Goal: Transaction & Acquisition: Purchase product/service

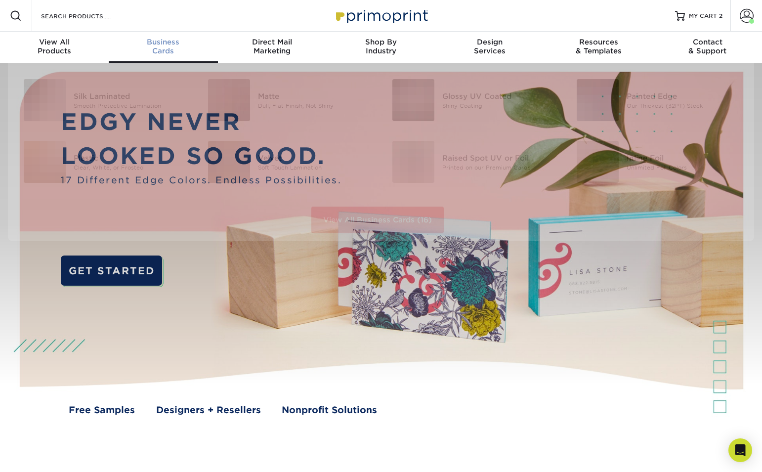
click at [167, 52] on div "Business Cards" at bounding box center [163, 47] width 109 height 18
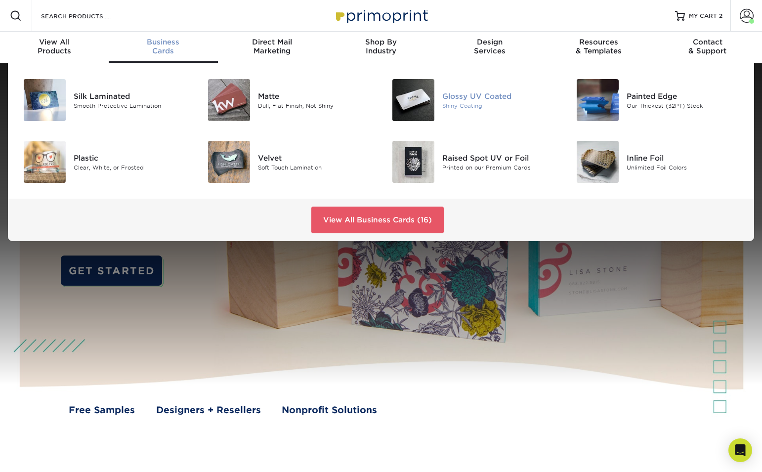
click at [433, 106] on img at bounding box center [413, 100] width 42 height 42
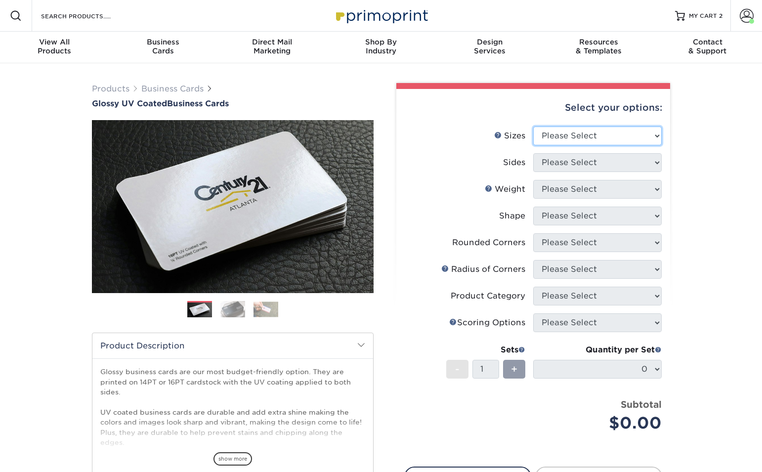
click at [633, 140] on select "Please Select 1.5" x 3.5" - Mini 1.75" x 3.5" - Mini 2" x 2" - Square 2" x 3" -…" at bounding box center [597, 135] width 128 height 19
select select "2.00x3.50"
click at [533, 126] on select "Please Select 1.5" x 3.5" - Mini 1.75" x 3.5" - Mini 2" x 2" - Square 2" x 3" -…" at bounding box center [597, 135] width 128 height 19
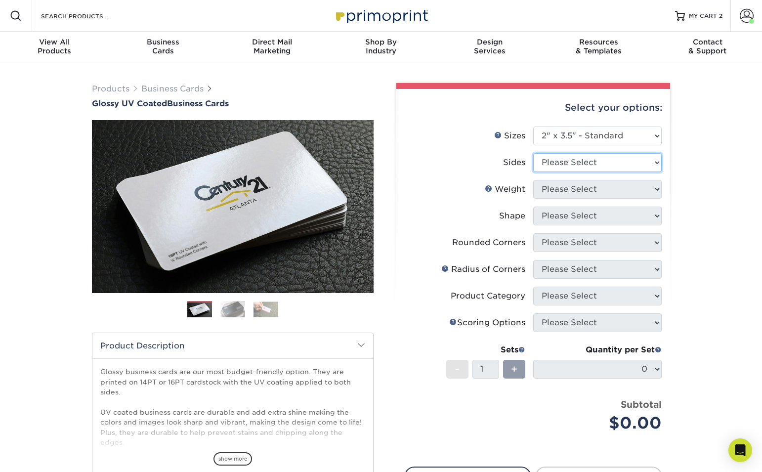
click at [639, 159] on select "Please Select Print Both Sides Print Front Only" at bounding box center [597, 162] width 128 height 19
select select "13abbda7-1d64-4f25-8bb2-c179b224825d"
click at [533, 153] on select "Please Select Print Both Sides Print Front Only" at bounding box center [597, 162] width 128 height 19
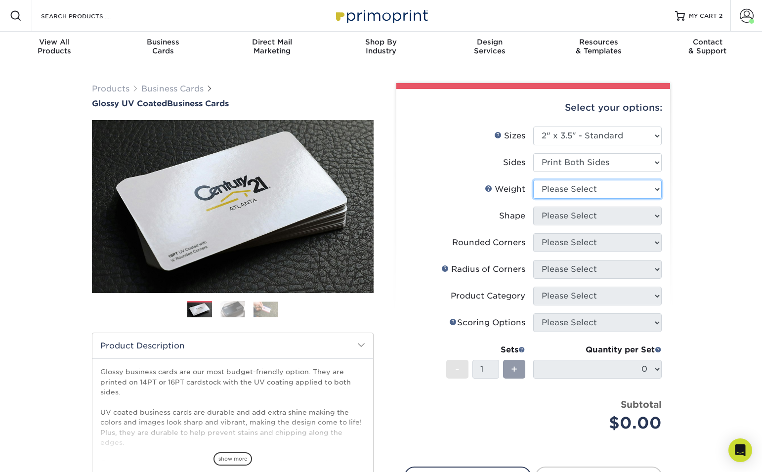
click at [614, 187] on select "Please Select 16PT 14PT" at bounding box center [597, 189] width 128 height 19
select select "16PT"
click at [533, 180] on select "Please Select 16PT 14PT" at bounding box center [597, 189] width 128 height 19
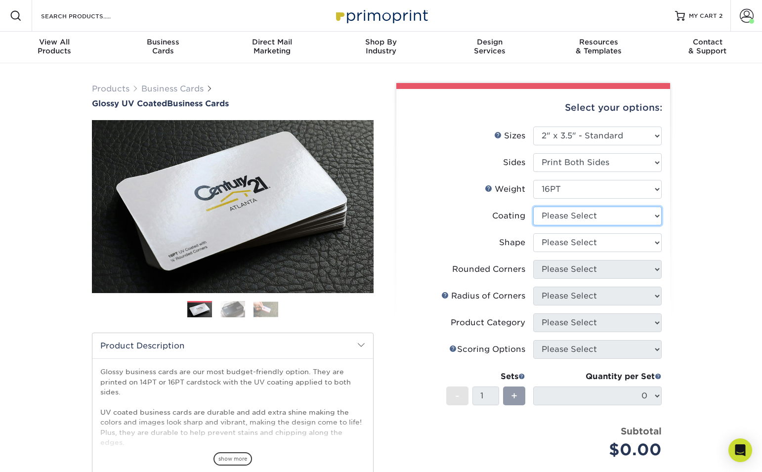
click at [591, 220] on select at bounding box center [597, 215] width 128 height 19
select select "ae367451-b2b8-45df-a344-0f05b6a12993"
click at [533, 206] on select at bounding box center [597, 215] width 128 height 19
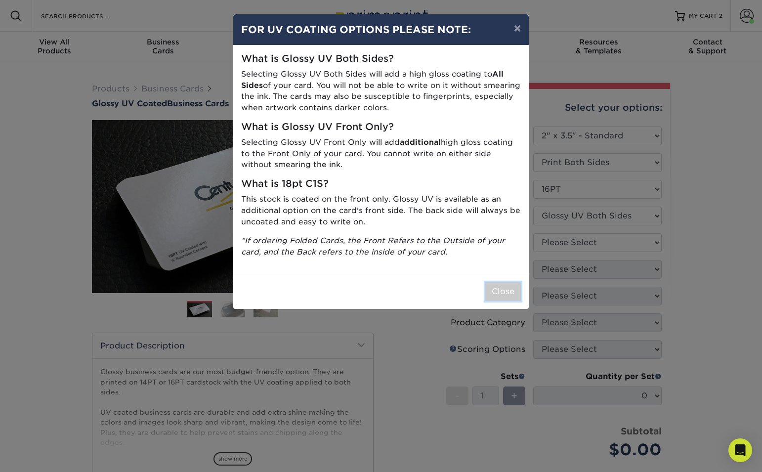
click at [503, 287] on button "Close" at bounding box center [503, 291] width 36 height 19
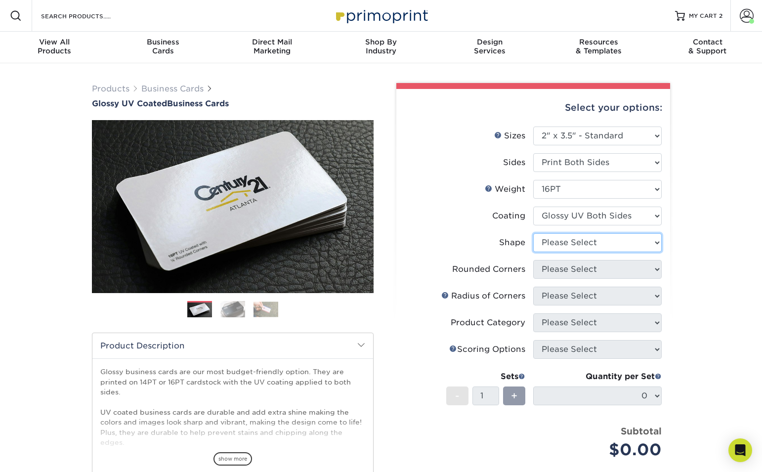
click at [625, 241] on select "Please Select Standard Oval" at bounding box center [597, 242] width 128 height 19
select select "standard"
click at [533, 233] on select "Please Select Standard Oval" at bounding box center [597, 242] width 128 height 19
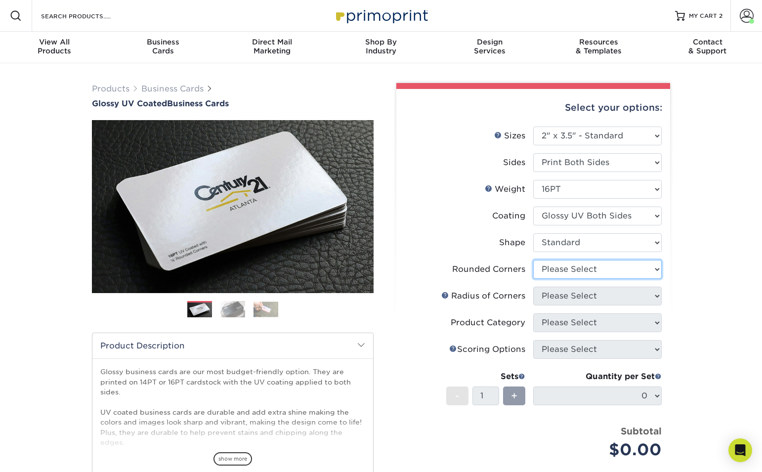
click at [614, 264] on select "Please Select Yes - Round 2 Corners Yes - Round 4 Corners No" at bounding box center [597, 269] width 128 height 19
select select "0"
click at [533, 260] on select "Please Select Yes - Round 2 Corners Yes - Round 4 Corners No" at bounding box center [597, 269] width 128 height 19
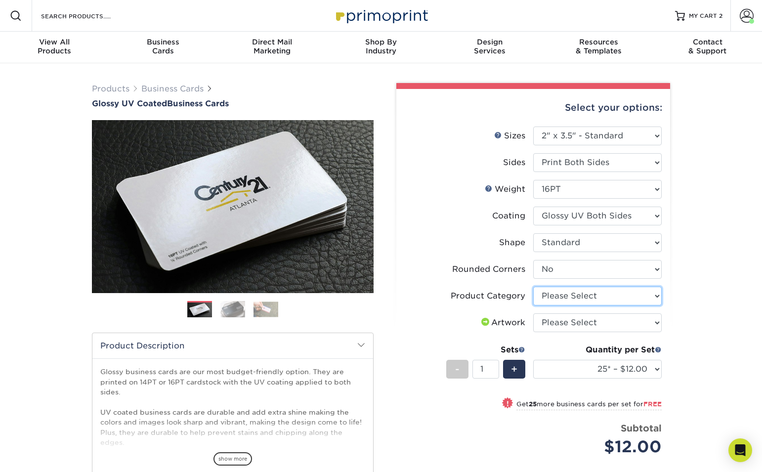
click at [642, 297] on select "Please Select Business Cards" at bounding box center [597, 295] width 128 height 19
select select "3b5148f1-0588-4f88-a218-97bcfdce65c1"
click at [533, 286] on select "Please Select Business Cards" at bounding box center [597, 295] width 128 height 19
click at [601, 320] on select "Please Select I will upload files I need a design - $100" at bounding box center [597, 322] width 128 height 19
select select "upload"
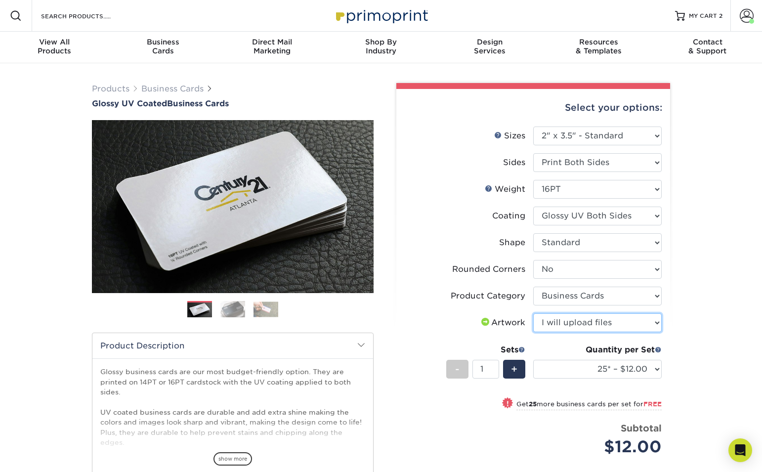
click at [533, 313] on select "Please Select I will upload files I need a design - $100" at bounding box center [597, 322] width 128 height 19
click at [648, 368] on select "25* – $12.00 50* – $12.00 100* – $12.00 250* – $21.00 500 – $42.00 1000 – $53.0…" at bounding box center [597, 369] width 128 height 19
select select "250* – $21.00"
click at [533, 360] on select "25* – $12.00 50* – $12.00 100* – $12.00 250* – $21.00 500 – $42.00 1000 – $53.0…" at bounding box center [597, 369] width 128 height 19
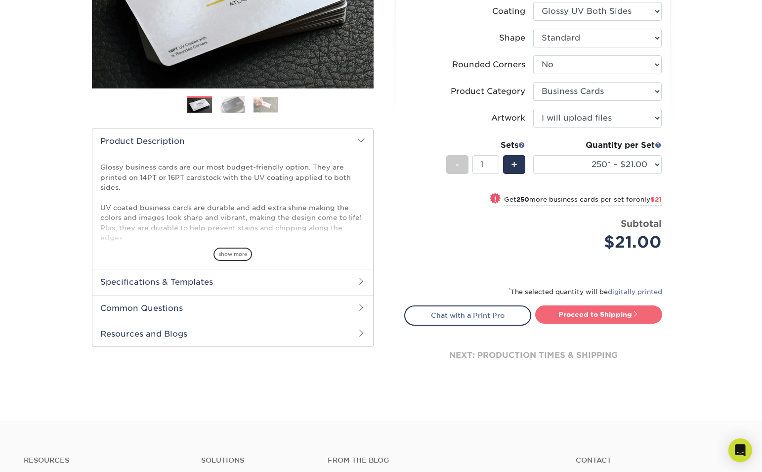
click at [603, 321] on link "Proceed to Shipping" at bounding box center [598, 314] width 127 height 18
type input "Set 1"
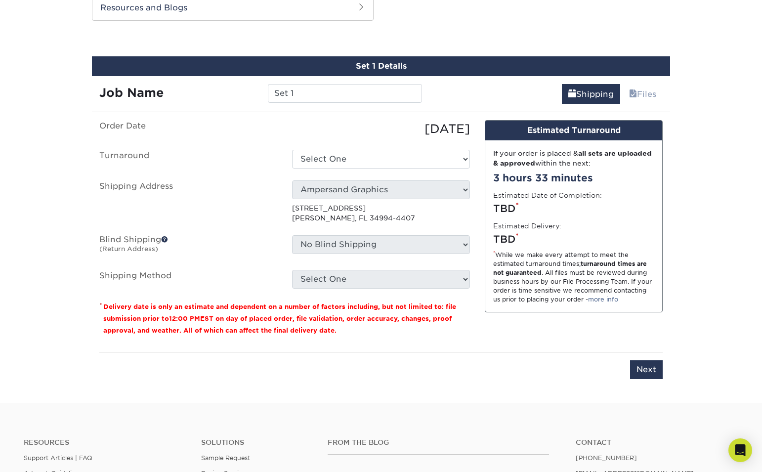
scroll to position [537, 0]
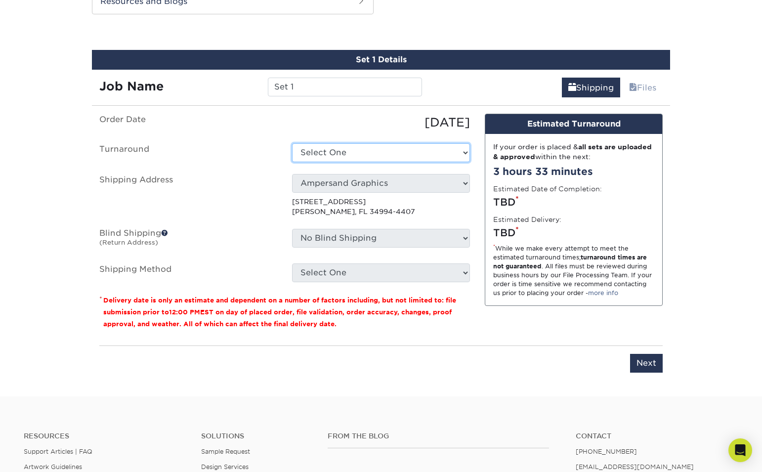
click at [462, 155] on select "Select One 2-4 Business Days 2 Day Next Business Day" at bounding box center [381, 152] width 178 height 19
select select "274e0e85-5bbe-4acd-ae79-b59ebbc106a6"
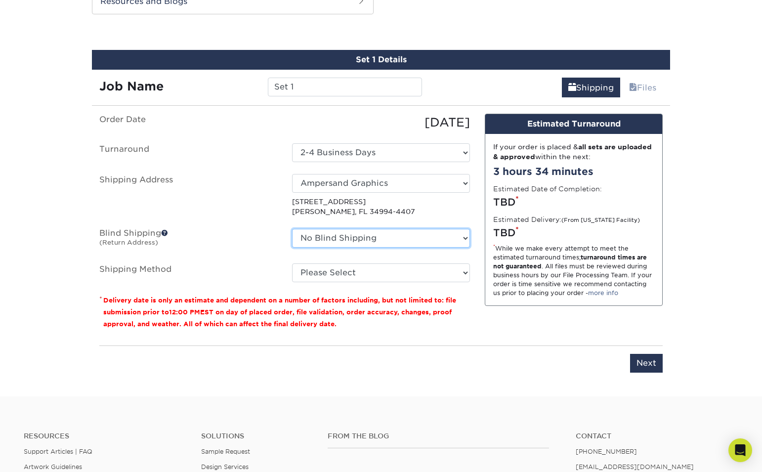
click at [462, 236] on select "No Blind Shipping Ampersand Graphics + Add New Address" at bounding box center [381, 238] width 178 height 19
select select "260382"
click at [292, 229] on select "No Blind Shipping Ampersand Graphics + Add New Address" at bounding box center [381, 238] width 178 height 19
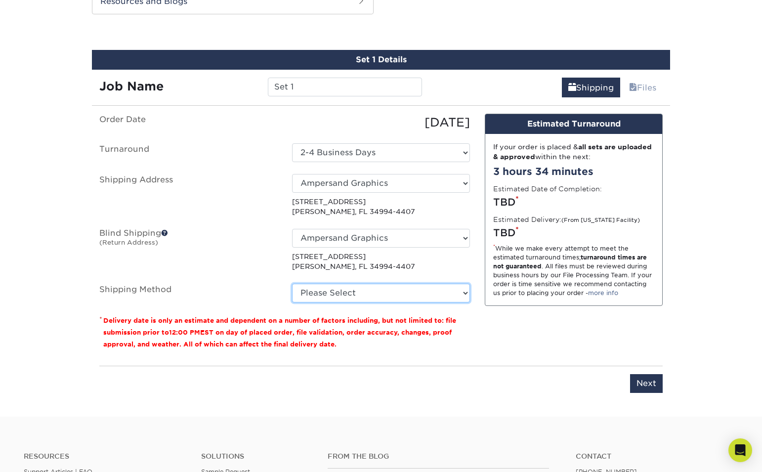
click at [421, 291] on select "Please Select Ground Shipping (+$7.84) 3 Day Shipping Service (+$15.34) 2 Day A…" at bounding box center [381, 293] width 178 height 19
select select "03"
click at [292, 284] on select "Please Select Ground Shipping (+$7.84) 3 Day Shipping Service (+$15.34) 2 Day A…" at bounding box center [381, 293] width 178 height 19
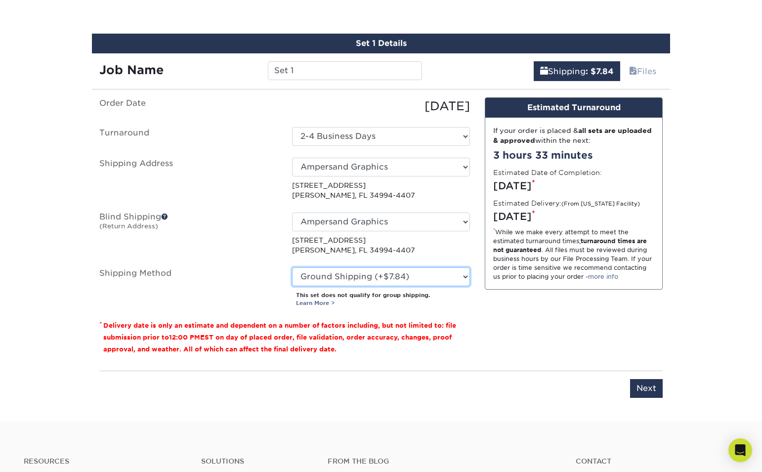
scroll to position [556, 0]
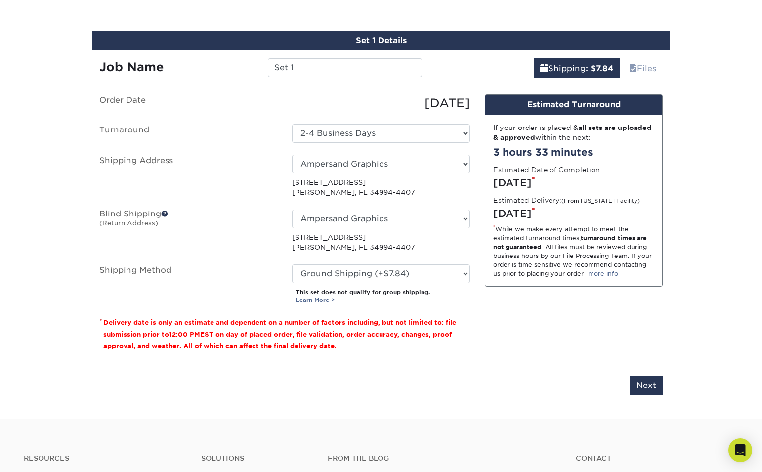
click at [502, 72] on div "Shipping : $7.84 Files" at bounding box center [549, 64] width 241 height 28
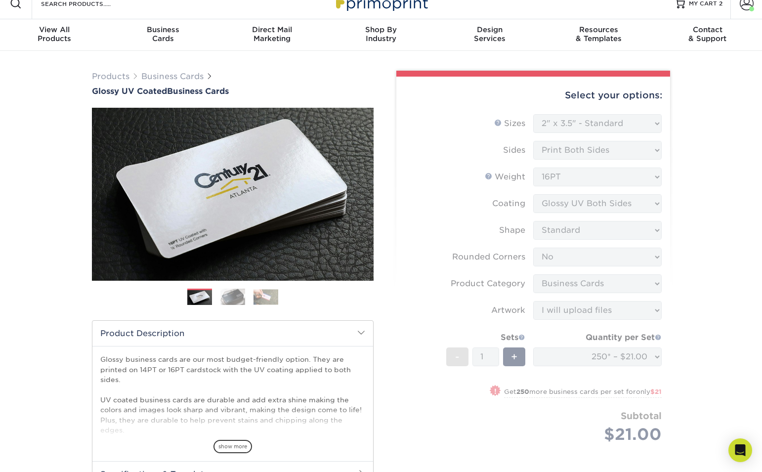
scroll to position [0, 0]
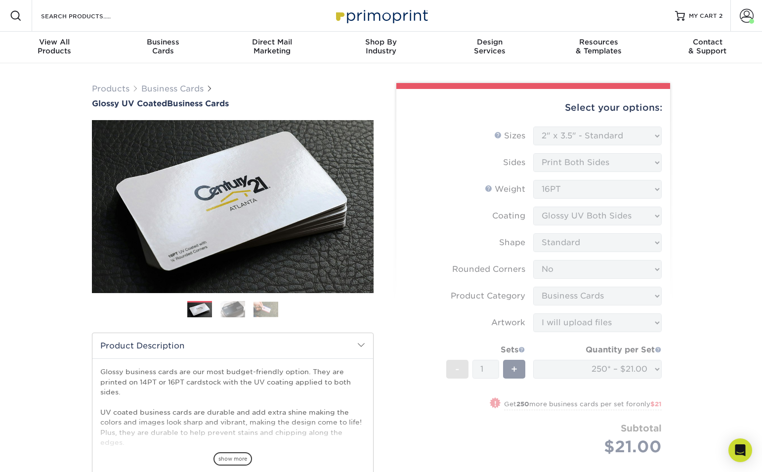
click at [602, 232] on form "Sizes Help Sizes Please Select 1.5" x 3.5" - Mini 1.75" x 3.5" - Mini 2" x 2" -…" at bounding box center [533, 302] width 258 height 352
click at [603, 219] on form "Sizes Help Sizes Please Select 1.5" x 3.5" - Mini 1.75" x 3.5" - Mini 2" x 2" -…" at bounding box center [533, 302] width 258 height 352
click at [146, 38] on span "Business" at bounding box center [163, 42] width 109 height 9
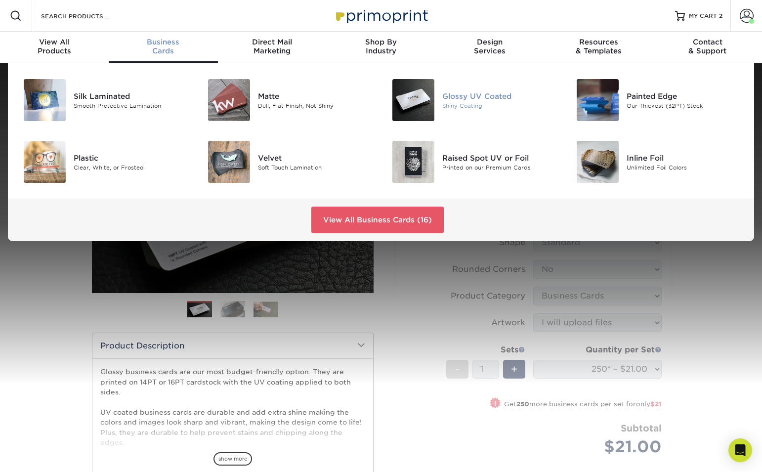
click at [443, 104] on div "Shiny Coating" at bounding box center [500, 105] width 116 height 8
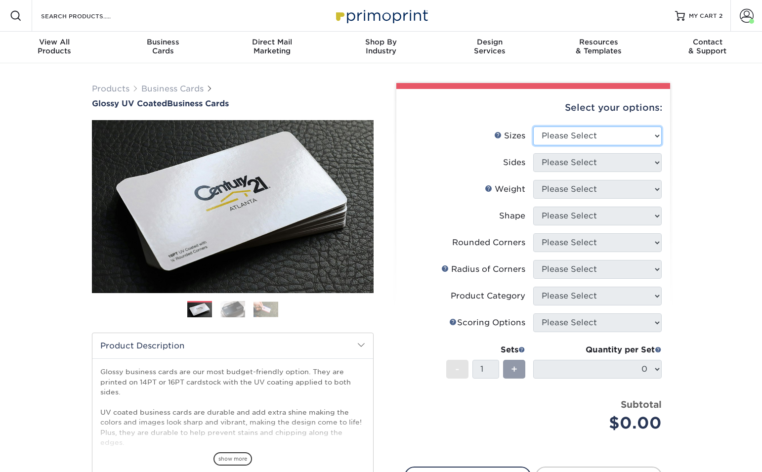
click at [636, 133] on select "Please Select 1.5" x 3.5" - Mini 1.75" x 3.5" - Mini 2" x 2" - Square 2" x 3" -…" at bounding box center [597, 135] width 128 height 19
select select "2.00x3.50"
click at [533, 126] on select "Please Select 1.5" x 3.5" - Mini 1.75" x 3.5" - Mini 2" x 2" - Square 2" x 3" -…" at bounding box center [597, 135] width 128 height 19
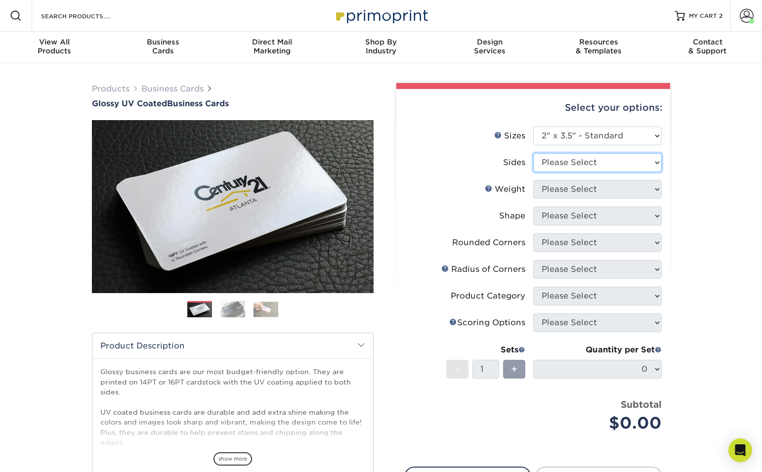
click at [621, 164] on select "Please Select Print Both Sides Print Front Only" at bounding box center [597, 162] width 128 height 19
select select "13abbda7-1d64-4f25-8bb2-c179b224825d"
click at [533, 153] on select "Please Select Print Both Sides Print Front Only" at bounding box center [597, 162] width 128 height 19
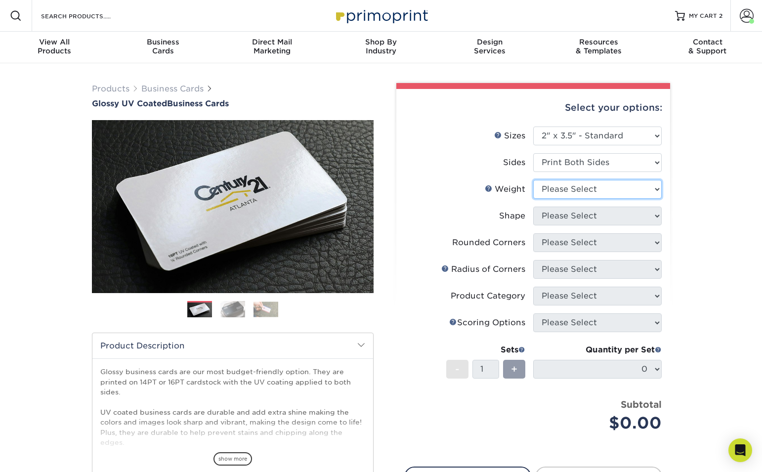
click at [599, 192] on select "Please Select 16PT 14PT" at bounding box center [597, 189] width 128 height 19
select select "16PT"
click at [533, 180] on select "Please Select 16PT 14PT" at bounding box center [597, 189] width 128 height 19
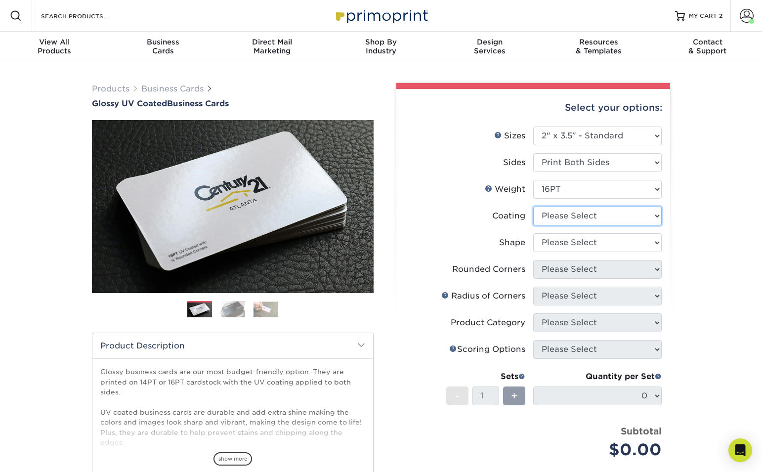
click at [588, 217] on select at bounding box center [597, 215] width 128 height 19
select select "1e8116af-acfc-44b1-83dc-8181aa338834"
click at [533, 206] on select at bounding box center [597, 215] width 128 height 19
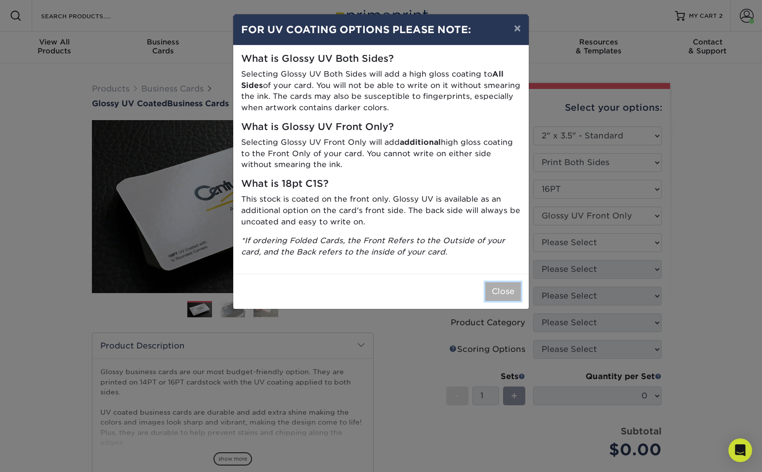
click at [509, 294] on button "Close" at bounding box center [503, 291] width 36 height 19
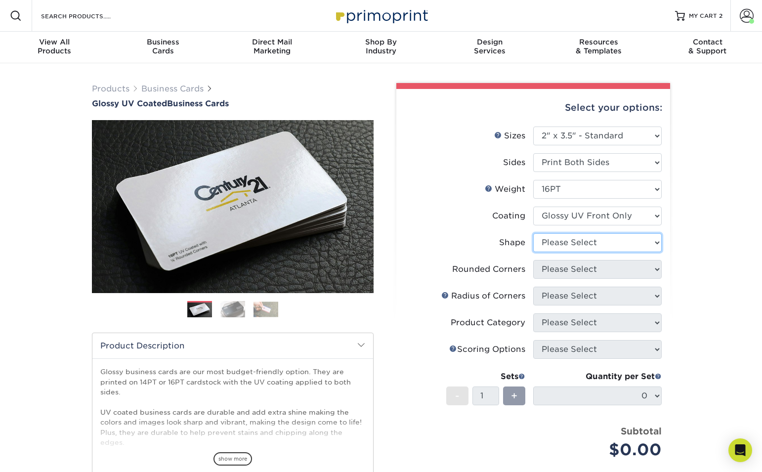
click at [606, 242] on select "Please Select Standard" at bounding box center [597, 242] width 128 height 19
select select "standard"
click at [533, 233] on select "Please Select Standard" at bounding box center [597, 242] width 128 height 19
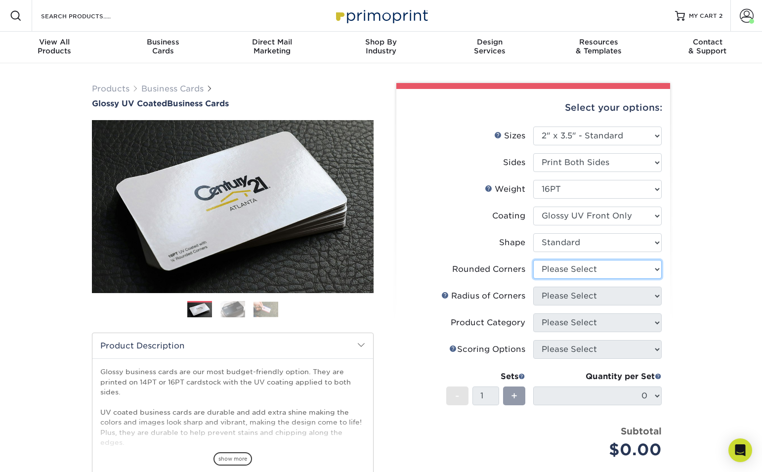
click at [583, 268] on select "Please Select Yes - Round 2 Corners Yes - Round 4 Corners No" at bounding box center [597, 269] width 128 height 19
select select "0"
click at [533, 260] on select "Please Select Yes - Round 2 Corners Yes - Round 4 Corners No" at bounding box center [597, 269] width 128 height 19
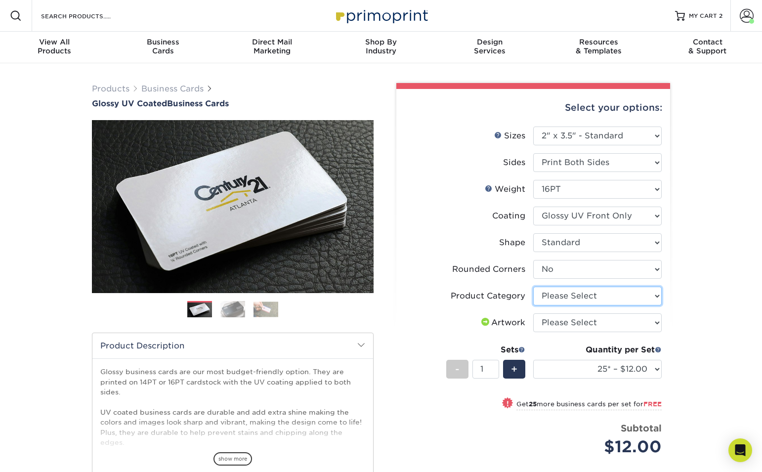
click at [628, 295] on select "Please Select Business Cards" at bounding box center [597, 295] width 128 height 19
select select "3b5148f1-0588-4f88-a218-97bcfdce65c1"
click at [533, 286] on select "Please Select Business Cards" at bounding box center [597, 295] width 128 height 19
click at [594, 321] on select "Please Select I will upload files I need a design - $100" at bounding box center [597, 322] width 128 height 19
select select "upload"
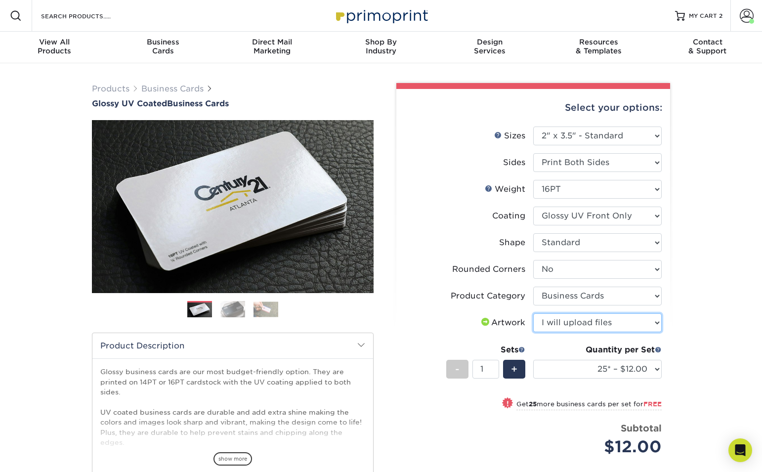
click at [533, 313] on select "Please Select I will upload files I need a design - $100" at bounding box center [597, 322] width 128 height 19
click at [640, 373] on select "25* – $12.00 50* – $12.00 100* – $12.00 250* – $21.00 500 – $42.00 1000 – $53.0…" at bounding box center [597, 369] width 128 height 19
select select "250* – $21.00"
click at [533, 360] on select "25* – $12.00 50* – $12.00 100* – $12.00 250* – $21.00 500 – $42.00 1000 – $53.0…" at bounding box center [597, 369] width 128 height 19
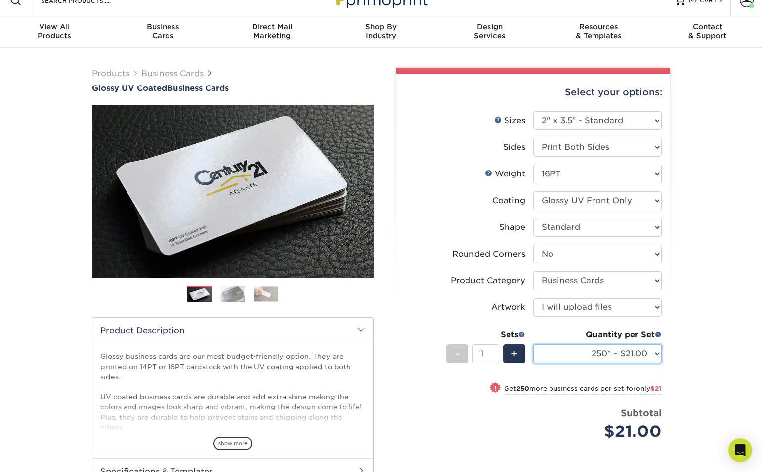
scroll to position [18, 0]
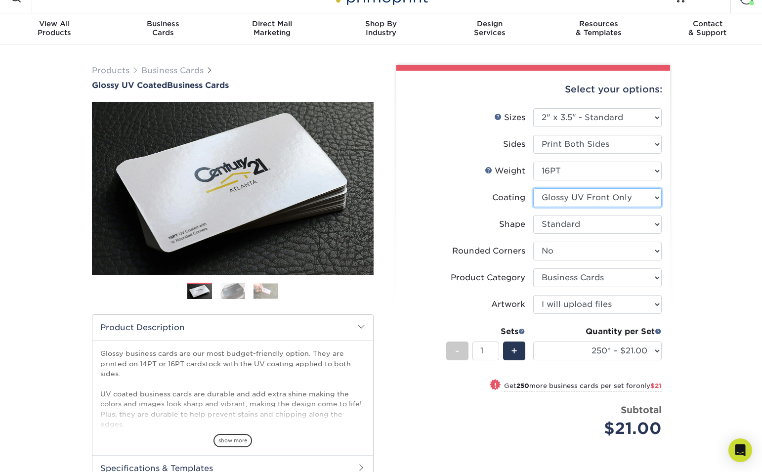
click at [633, 196] on select at bounding box center [597, 197] width 128 height 19
select select "ae367451-b2b8-45df-a344-0f05b6a12993"
click at [533, 188] on select at bounding box center [597, 197] width 128 height 19
select select "-1"
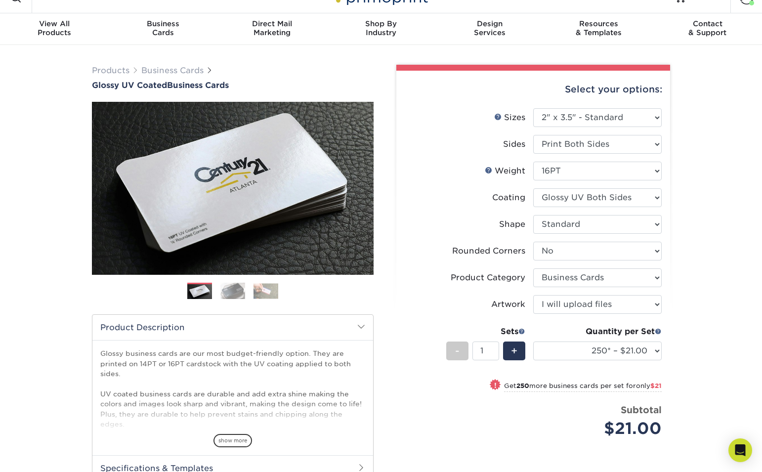
select select
select select "-1"
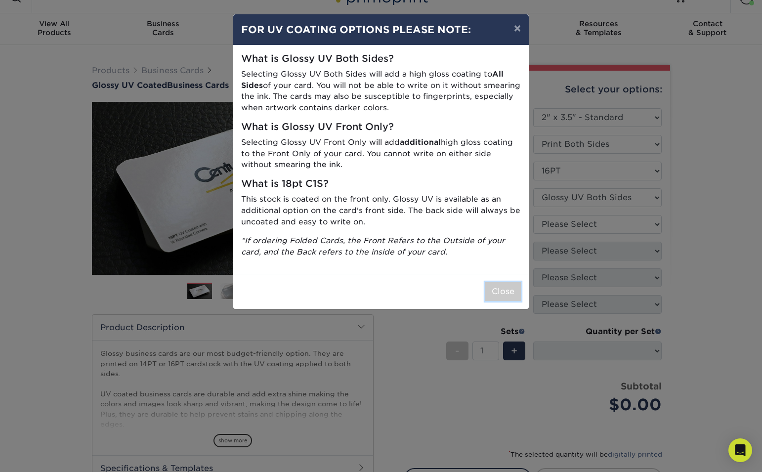
click at [498, 290] on button "Close" at bounding box center [503, 291] width 36 height 19
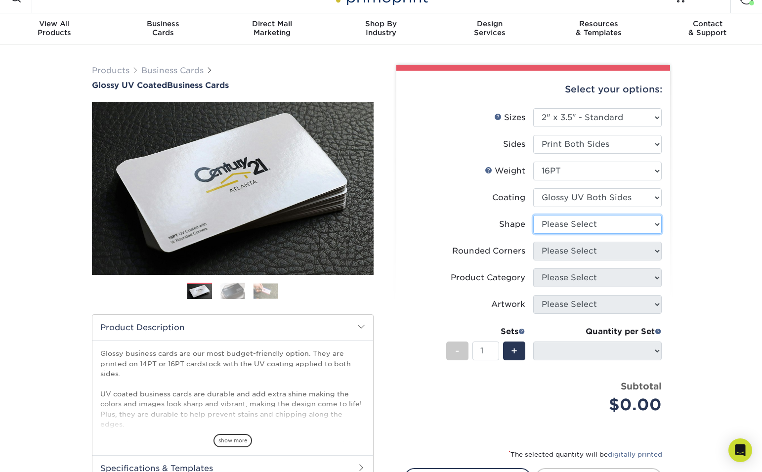
click at [644, 216] on select "Please Select Standard Oval" at bounding box center [597, 224] width 128 height 19
select select "standard"
click at [533, 215] on select "Please Select Standard Oval" at bounding box center [597, 224] width 128 height 19
select select
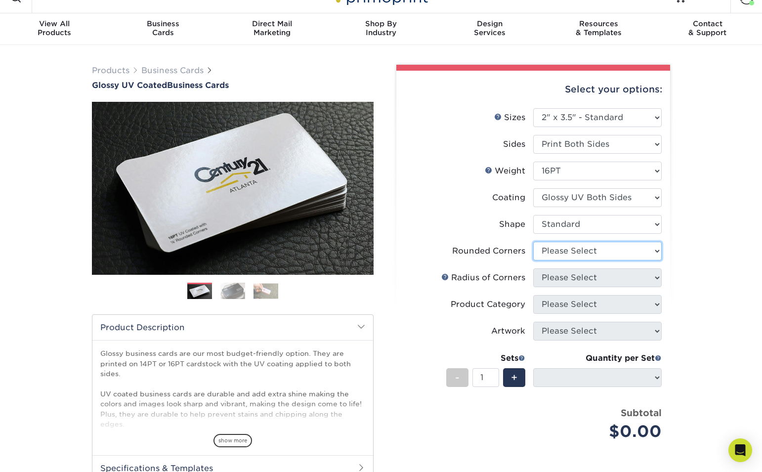
click at [602, 251] on select "Please Select Yes - Round 2 Corners Yes - Round 4 Corners No" at bounding box center [597, 251] width 128 height 19
select select "0"
click at [533, 242] on select "Please Select Yes - Round 2 Corners Yes - Round 4 Corners No" at bounding box center [597, 251] width 128 height 19
select select "-1"
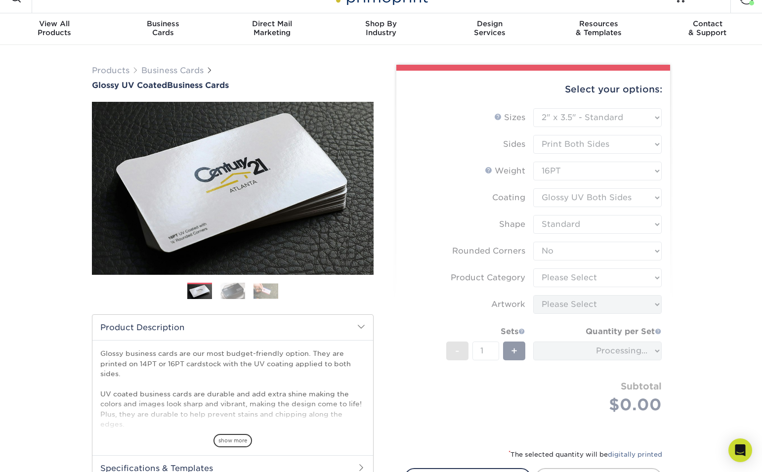
click at [643, 276] on form "Sizes Help Sizes Please Select 1.5" x 3.5" - Mini 1.75" x 3.5" - Mini 2" x 2" -…" at bounding box center [533, 272] width 258 height 328
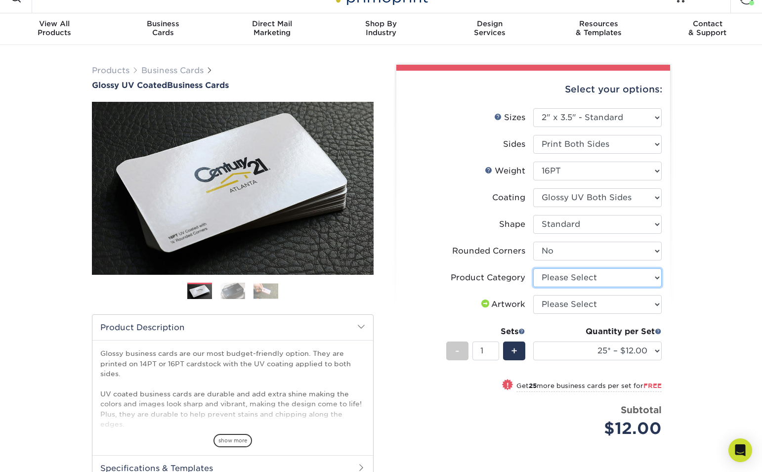
click at [643, 276] on select "Please Select Business Cards" at bounding box center [597, 277] width 128 height 19
select select "3b5148f1-0588-4f88-a218-97bcfdce65c1"
click at [533, 268] on select "Please Select Business Cards" at bounding box center [597, 277] width 128 height 19
click at [620, 305] on select "Please Select I will upload files I need a design - $100" at bounding box center [597, 304] width 128 height 19
select select "upload"
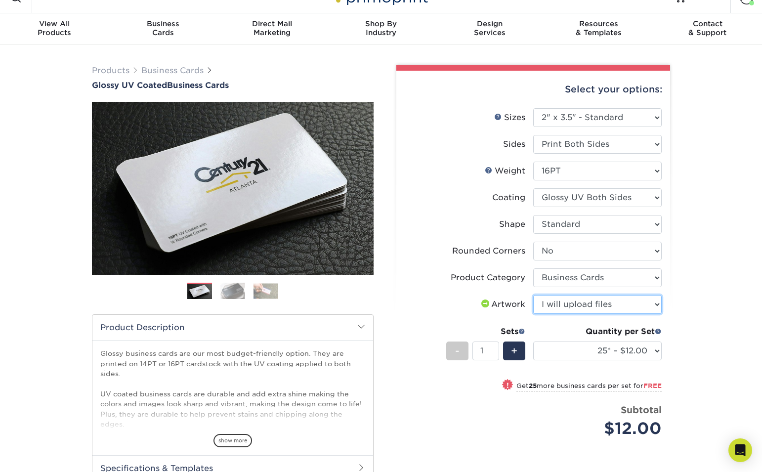
click at [533, 295] on select "Please Select I will upload files I need a design - $100" at bounding box center [597, 304] width 128 height 19
click at [633, 348] on select "25* – $12.00 50* – $12.00 100* – $12.00 250* – $21.00 500 – $42.00 1000 – $53.0…" at bounding box center [597, 350] width 128 height 19
select select "250* – $21.00"
click at [533, 341] on select "25* – $12.00 50* – $12.00 100* – $12.00 250* – $21.00 500 – $42.00 1000 – $53.0…" at bounding box center [597, 350] width 128 height 19
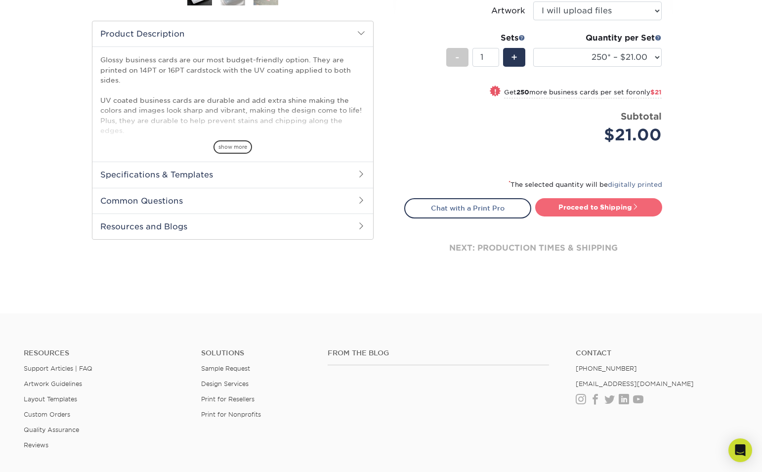
click at [582, 205] on link "Proceed to Shipping" at bounding box center [598, 207] width 127 height 18
type input "Set 1"
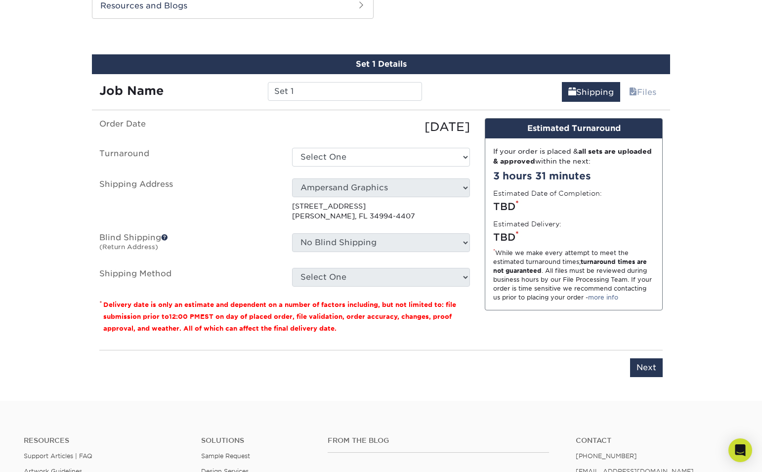
scroll to position [537, 0]
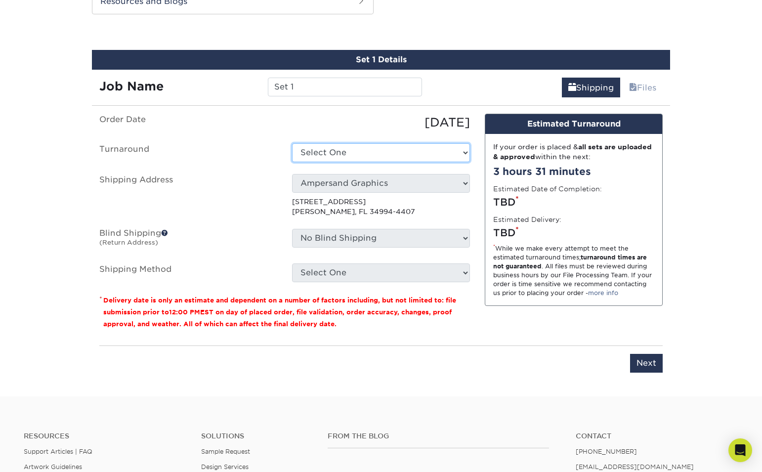
click at [445, 152] on select "Select One 2-4 Business Days 2 Day Next Business Day" at bounding box center [381, 152] width 178 height 19
select select "274e0e85-5bbe-4acd-ae79-b59ebbc106a6"
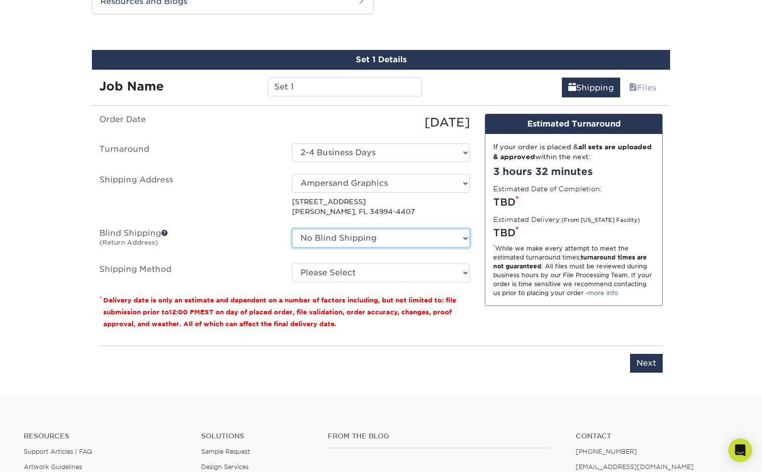
click at [454, 237] on select "No Blind Shipping Ampersand Graphics + Add New Address" at bounding box center [381, 238] width 178 height 19
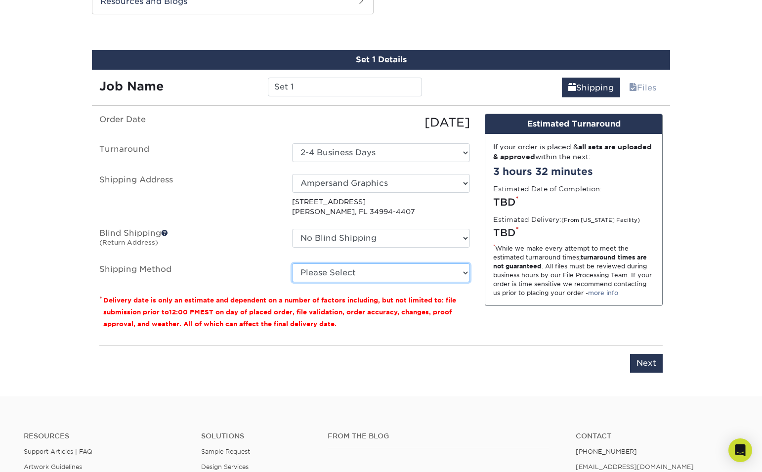
click at [431, 269] on select "Please Select Ground Shipping (+$7.84) 3 Day Shipping Service (+$15.34) 2 Day A…" at bounding box center [381, 272] width 178 height 19
select select "03"
click at [292, 263] on select "Please Select Ground Shipping (+$7.84) 3 Day Shipping Service (+$15.34) 2 Day A…" at bounding box center [381, 272] width 178 height 19
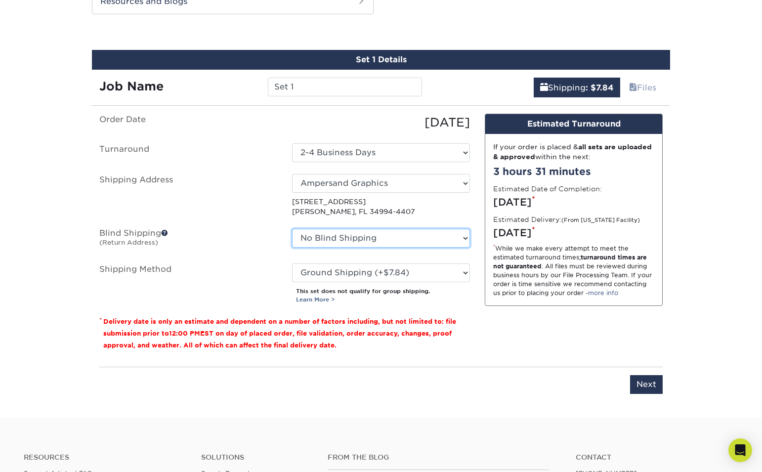
click at [408, 239] on select "No Blind Shipping Ampersand Graphics + Add New Address" at bounding box center [381, 238] width 178 height 19
select select "260382"
click at [292, 229] on select "No Blind Shipping Ampersand Graphics + Add New Address" at bounding box center [381, 238] width 178 height 19
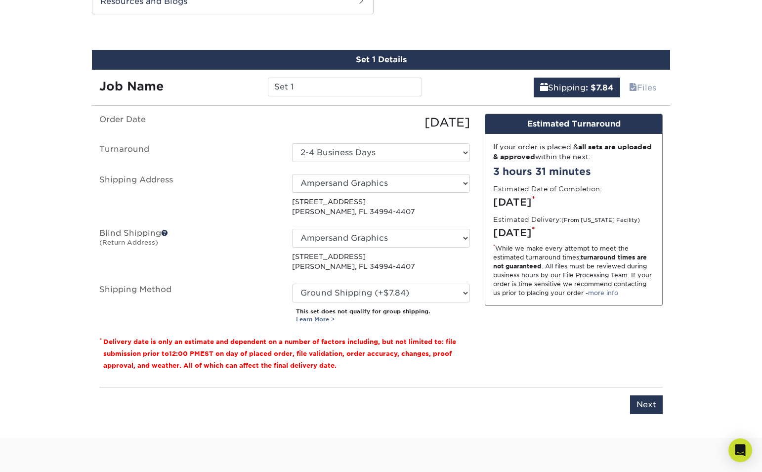
click at [435, 213] on p "553 Se Monterey Rd Stuart, FL 34994-4407" at bounding box center [381, 207] width 178 height 20
click at [510, 326] on div "Design Estimated Turnaround If your order is placed & all sets are uploaded & a…" at bounding box center [573, 246] width 193 height 265
click at [646, 405] on input "Next" at bounding box center [646, 404] width 33 height 19
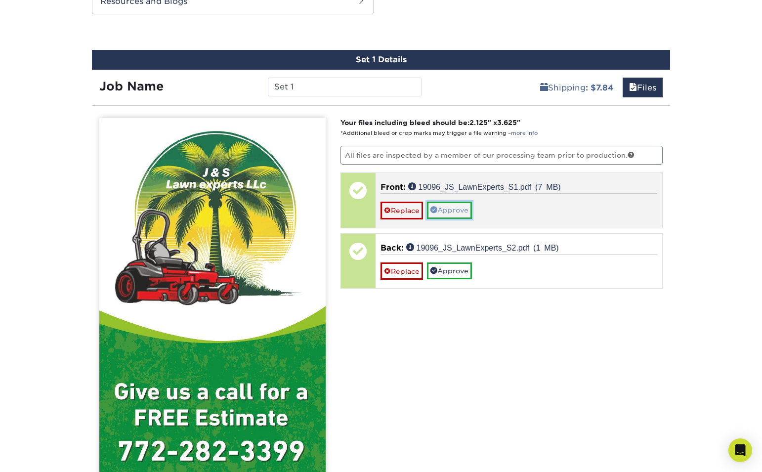
click at [445, 213] on link "Approve" at bounding box center [449, 210] width 45 height 17
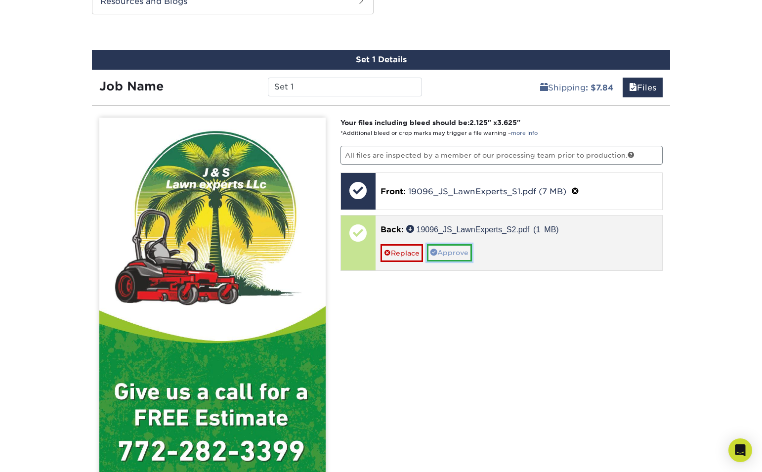
click at [452, 252] on link "Approve" at bounding box center [449, 252] width 45 height 17
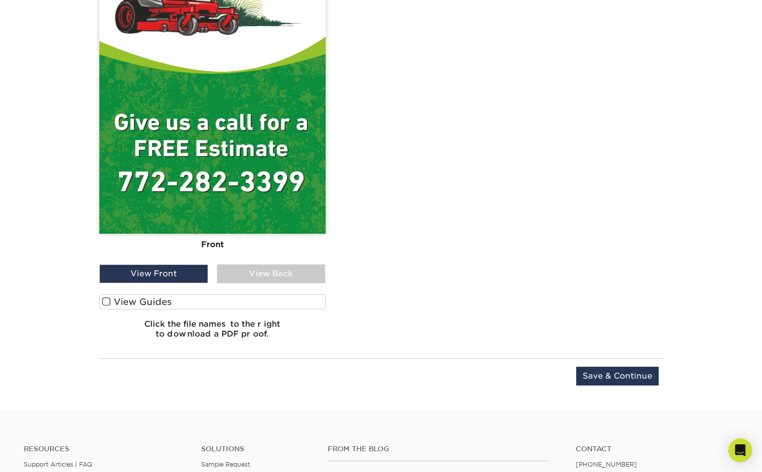
scroll to position [809, 0]
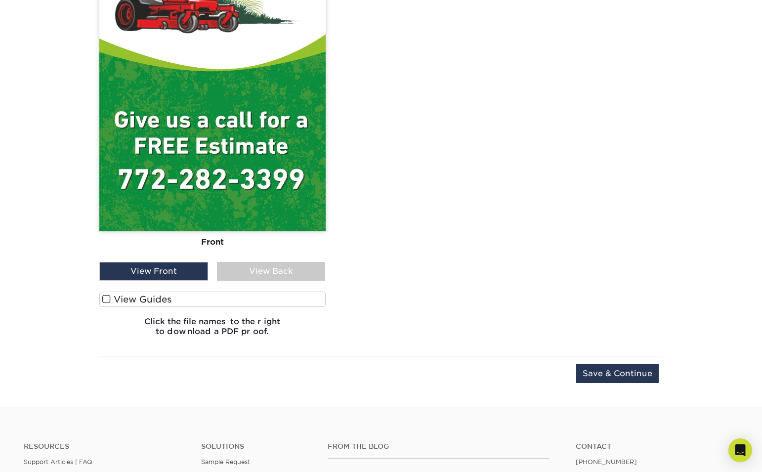
click at [253, 270] on div "View Back" at bounding box center [271, 271] width 109 height 19
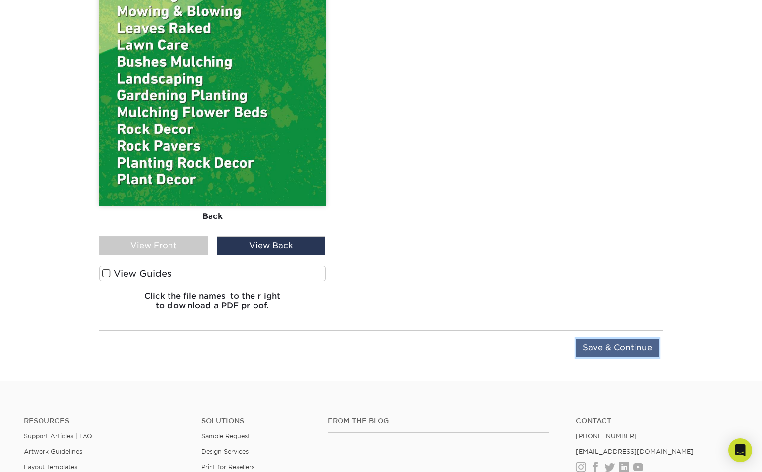
click at [607, 350] on input "Save & Continue" at bounding box center [617, 347] width 82 height 19
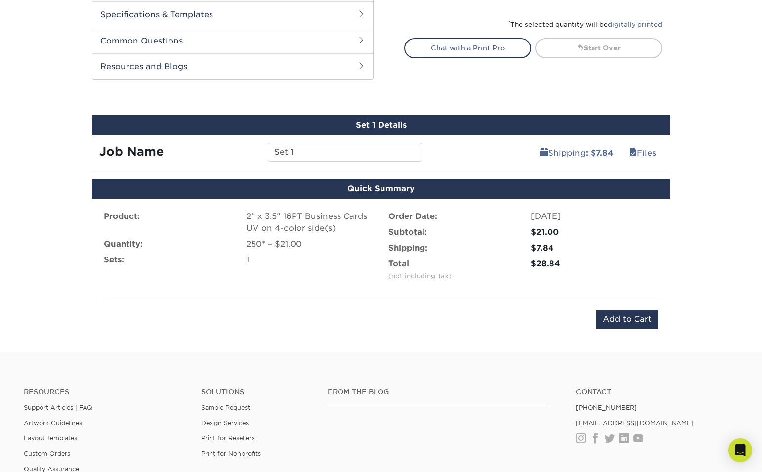
scroll to position [476, 0]
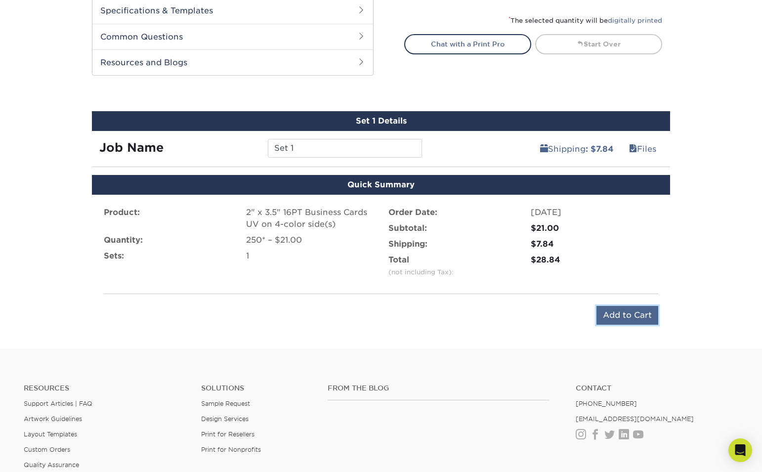
click at [620, 318] on input "Add to Cart" at bounding box center [627, 315] width 62 height 19
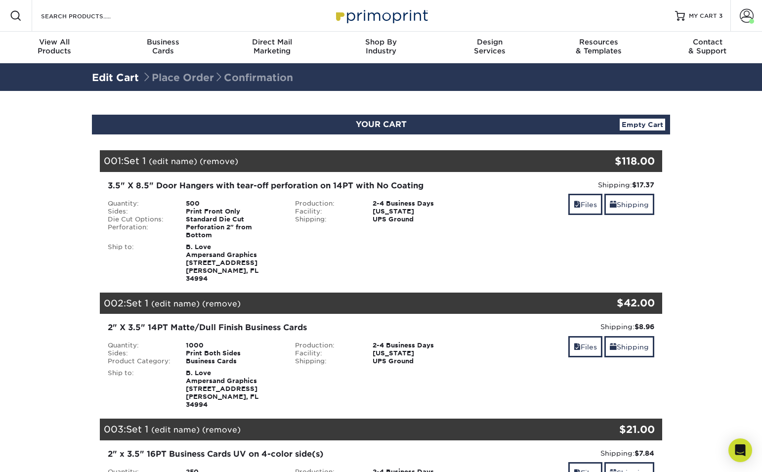
click at [322, 162] on div "001: Set 1 (edit name) (remove) Are you sure you want to remove this product ? …" at bounding box center [334, 161] width 468 height 22
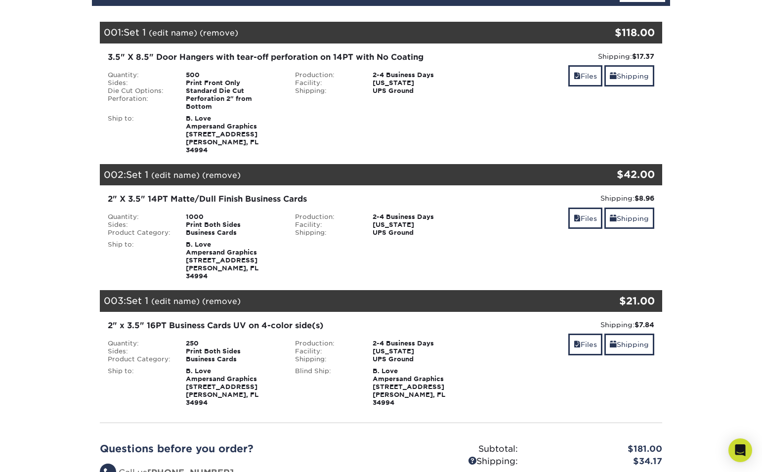
scroll to position [130, 0]
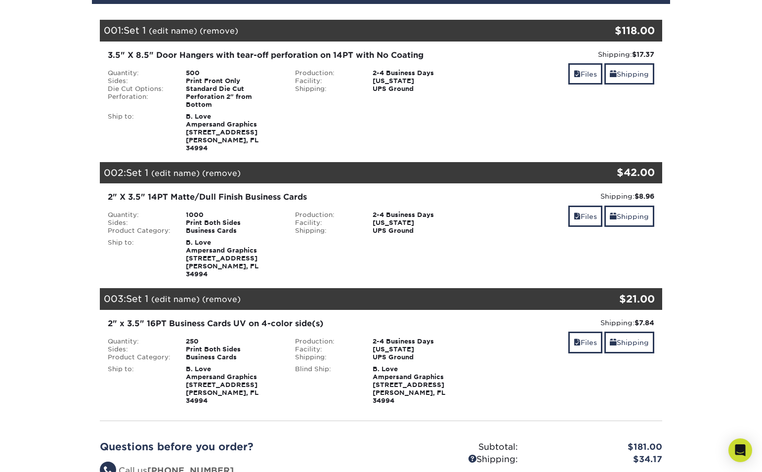
click at [220, 168] on link "(remove)" at bounding box center [221, 172] width 39 height 9
click at [226, 31] on link "(remove)" at bounding box center [219, 30] width 39 height 9
click at [406, 168] on link "Yes" at bounding box center [404, 172] width 14 height 9
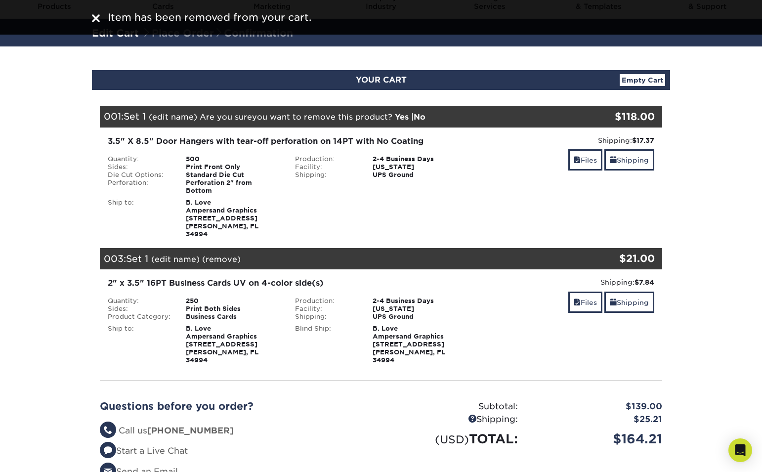
scroll to position [36, 0]
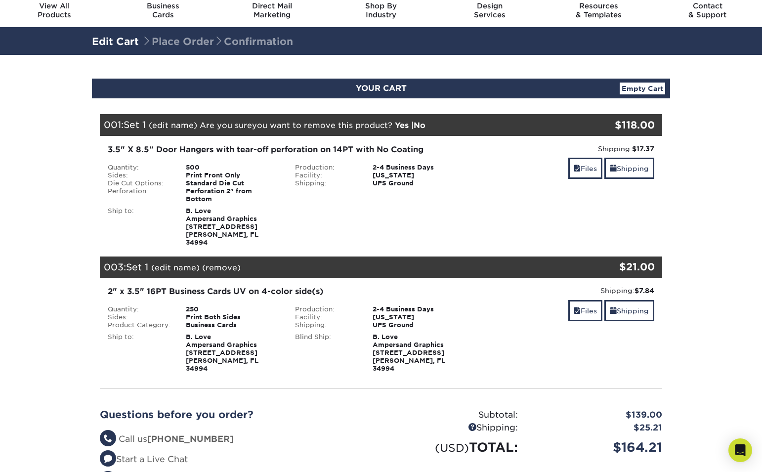
click at [405, 127] on link "Yes" at bounding box center [402, 125] width 14 height 9
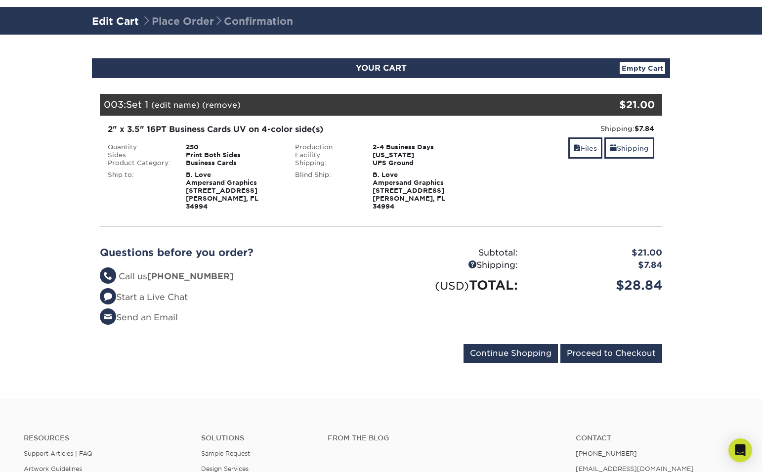
scroll to position [58, 0]
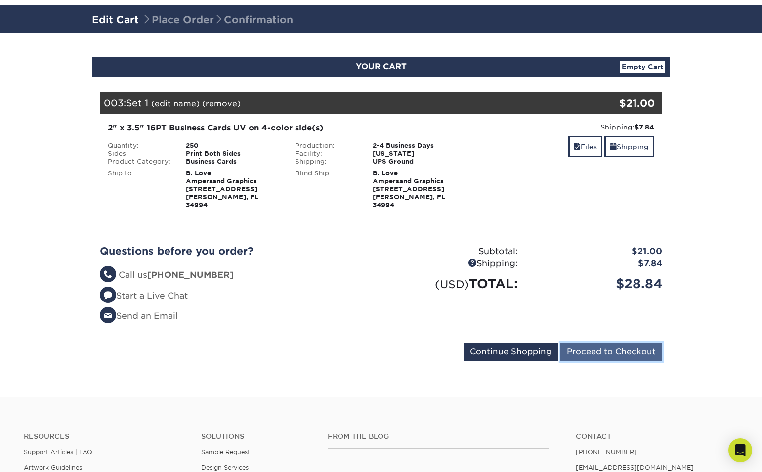
click at [593, 347] on input "Proceed to Checkout" at bounding box center [611, 351] width 102 height 19
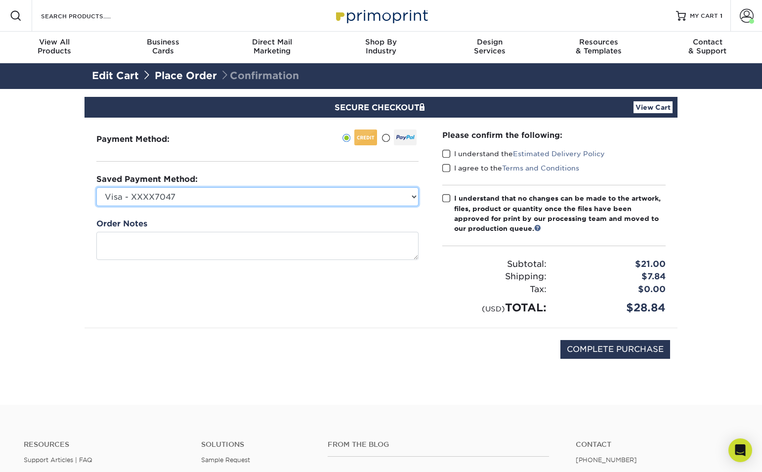
click at [349, 201] on select "Visa - XXXX7047 Visa - XXXX2061 New Credit Card" at bounding box center [257, 196] width 322 height 19
click at [398, 195] on select "Visa - XXXX7047 Visa - XXXX2061 New Credit Card" at bounding box center [257, 196] width 322 height 19
select select "72209"
click at [96, 187] on select "Visa - XXXX7047 Visa - XXXX2061 New Credit Card" at bounding box center [257, 196] width 322 height 19
click at [451, 152] on label "I understand the Estimated Delivery Policy" at bounding box center [523, 154] width 163 height 10
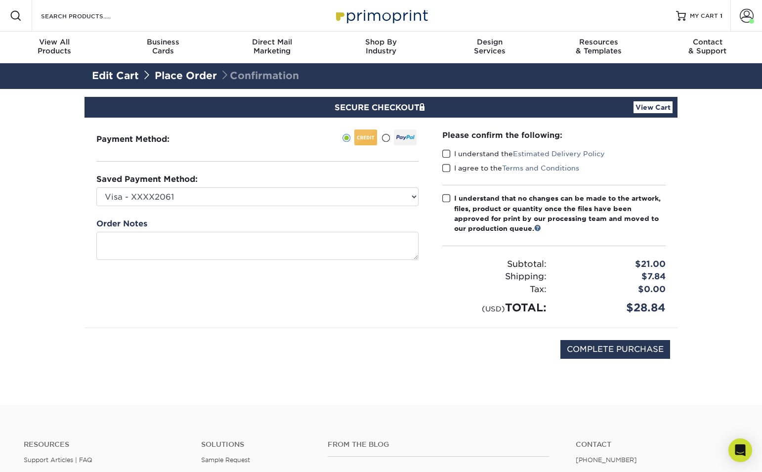
click at [0, 0] on input "I understand the Estimated Delivery Policy" at bounding box center [0, 0] width 0 height 0
drag, startPoint x: 447, startPoint y: 166, endPoint x: 447, endPoint y: 180, distance: 13.3
click at [447, 167] on span at bounding box center [446, 167] width 8 height 9
click at [0, 0] on input "I agree to the Terms and Conditions" at bounding box center [0, 0] width 0 height 0
click at [448, 199] on span at bounding box center [446, 198] width 8 height 9
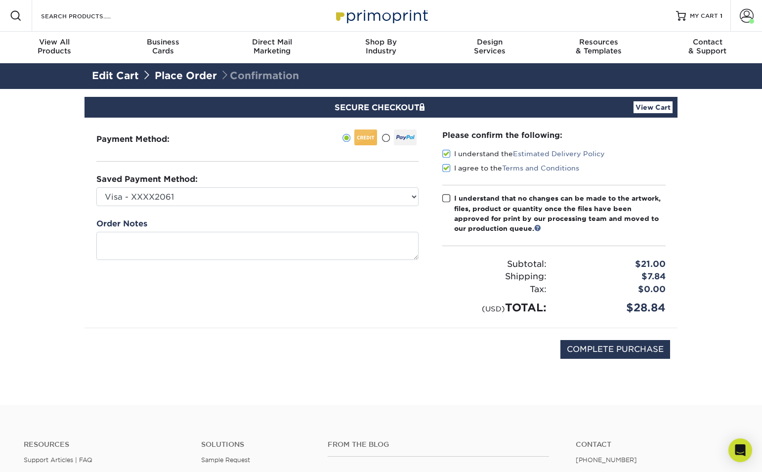
click at [0, 0] on input "I understand that no changes can be made to the artwork, files, product or quan…" at bounding box center [0, 0] width 0 height 0
click at [600, 351] on input "COMPLETE PURCHASE" at bounding box center [615, 349] width 110 height 19
type input "PROCESSING, PLEASE WAIT..."
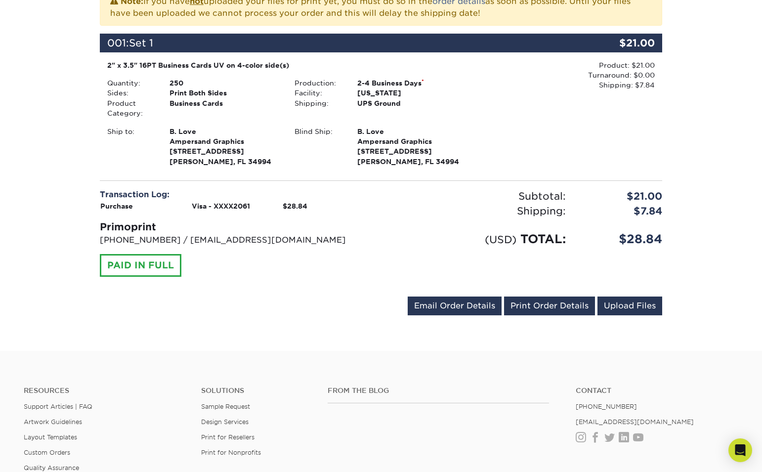
scroll to position [245, 0]
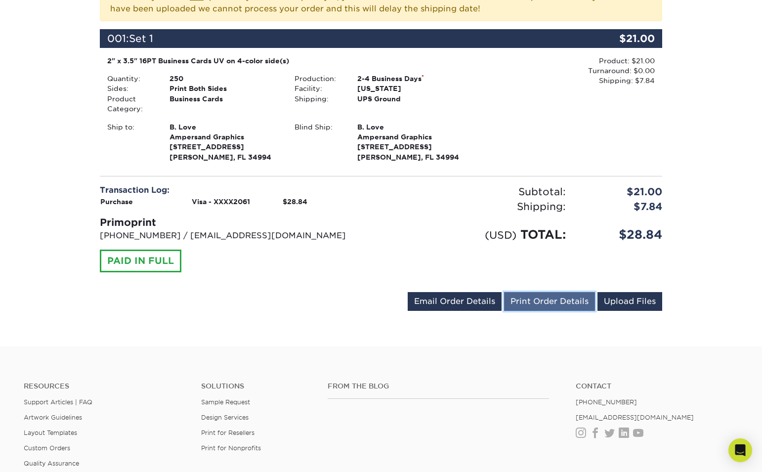
click at [528, 302] on link "Print Order Details" at bounding box center [549, 301] width 91 height 19
click at [464, 309] on link "Email Order Details" at bounding box center [454, 301] width 94 height 19
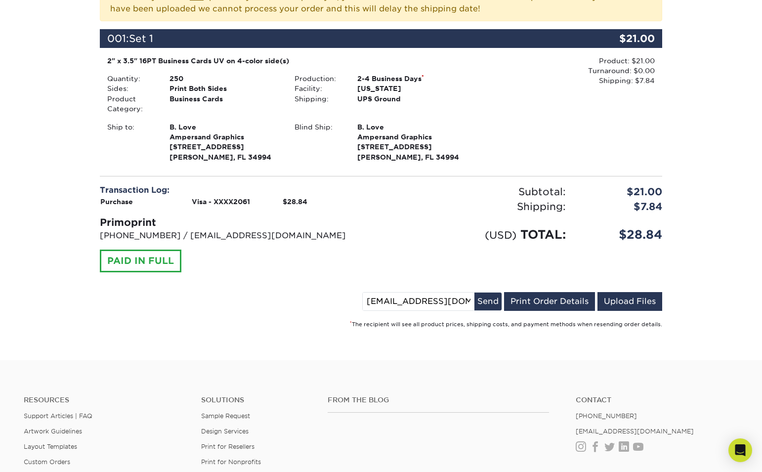
drag, startPoint x: 385, startPoint y: 302, endPoint x: 426, endPoint y: 305, distance: 41.1
click at [386, 301] on input "[EMAIL_ADDRESS][DOMAIN_NAME]" at bounding box center [419, 301] width 112 height 18
type input "[PERSON_NAME][EMAIL_ADDRESS][DOMAIN_NAME]"
click at [487, 304] on button "Send" at bounding box center [487, 301] width 27 height 18
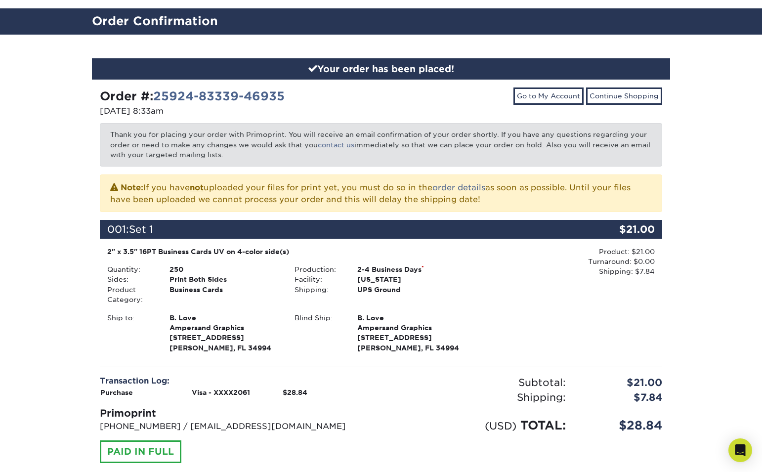
scroll to position [0, 0]
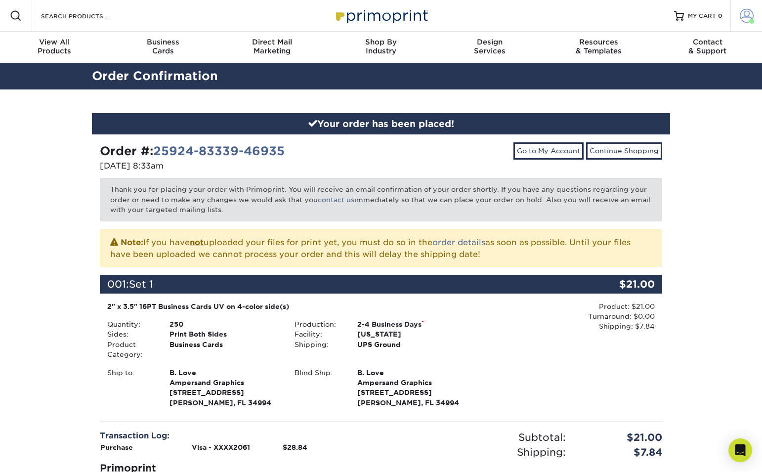
click at [750, 21] on span at bounding box center [751, 21] width 5 height 5
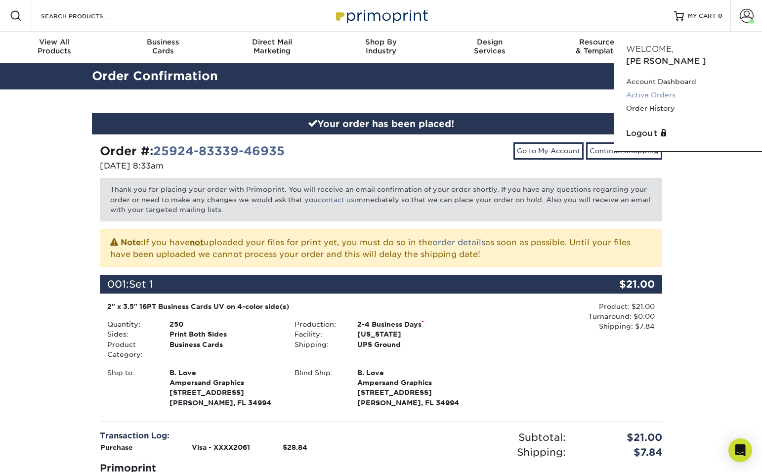
click at [663, 88] on link "Active Orders" at bounding box center [688, 94] width 124 height 13
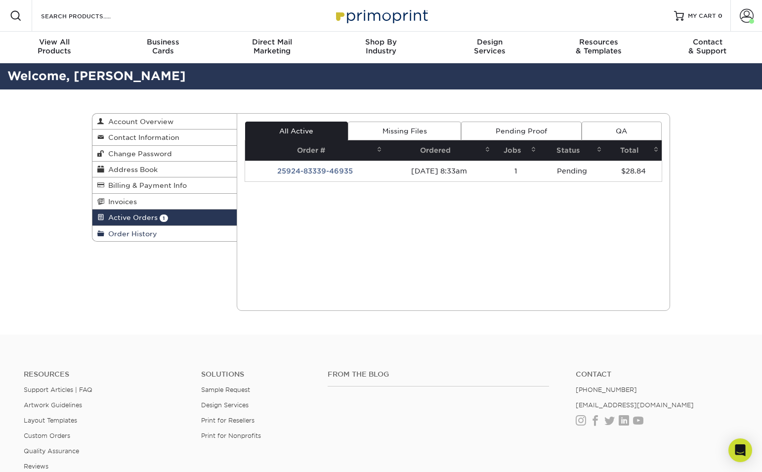
click at [151, 237] on span "Order History" at bounding box center [130, 234] width 53 height 8
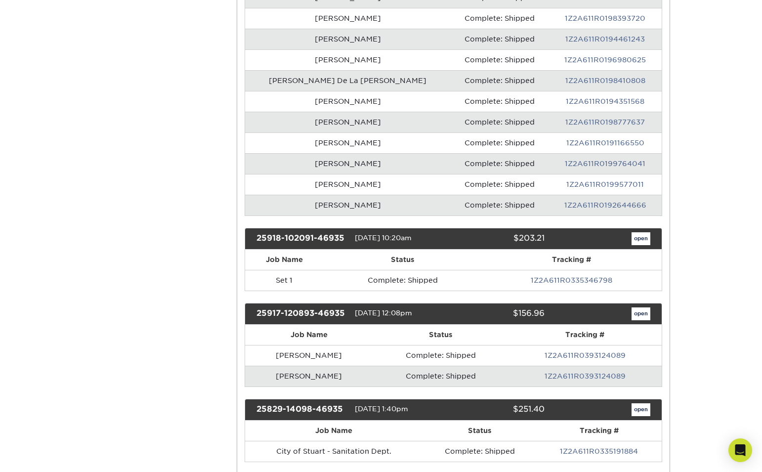
scroll to position [246, 0]
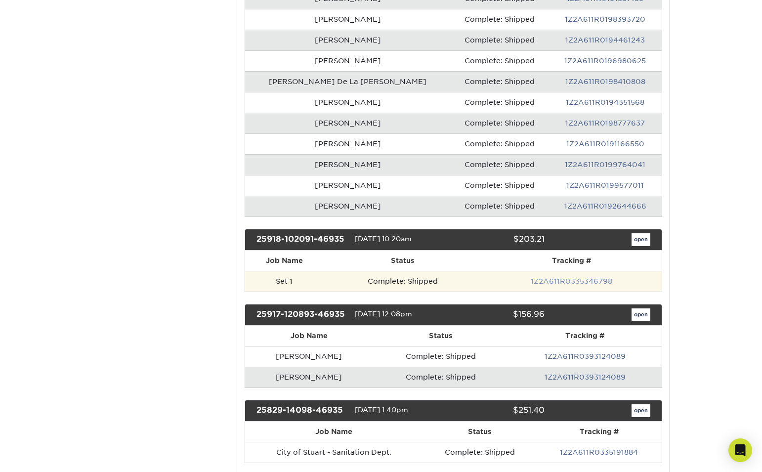
click at [557, 284] on link "1Z2A611R0335346798" at bounding box center [570, 281] width 81 height 8
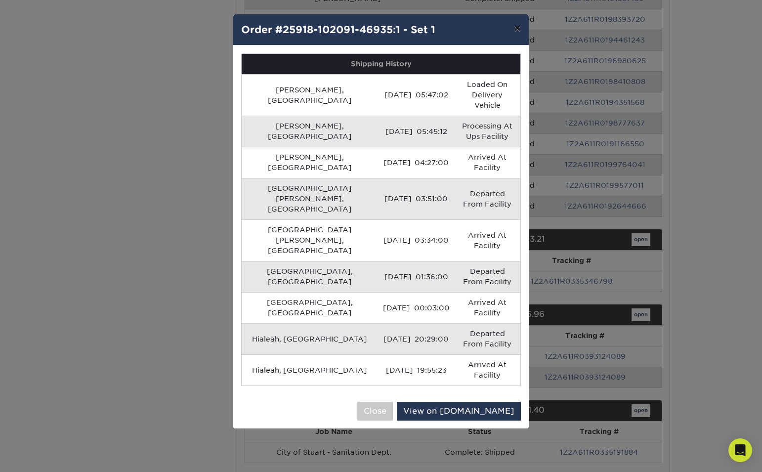
click at [516, 32] on button "×" at bounding box center [517, 28] width 23 height 28
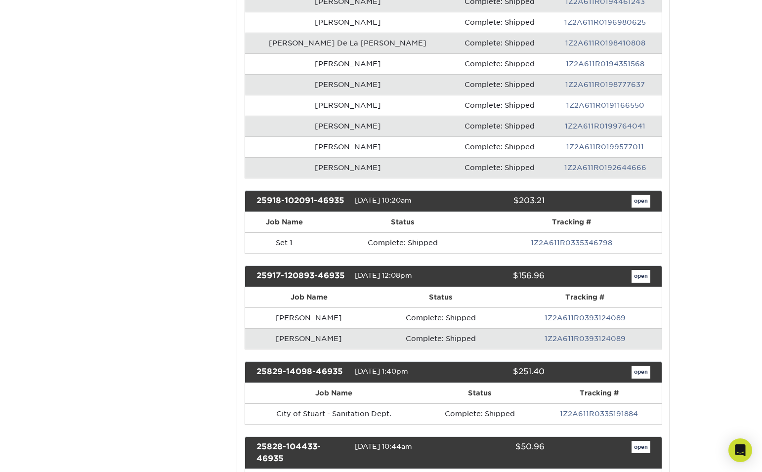
scroll to position [289, 0]
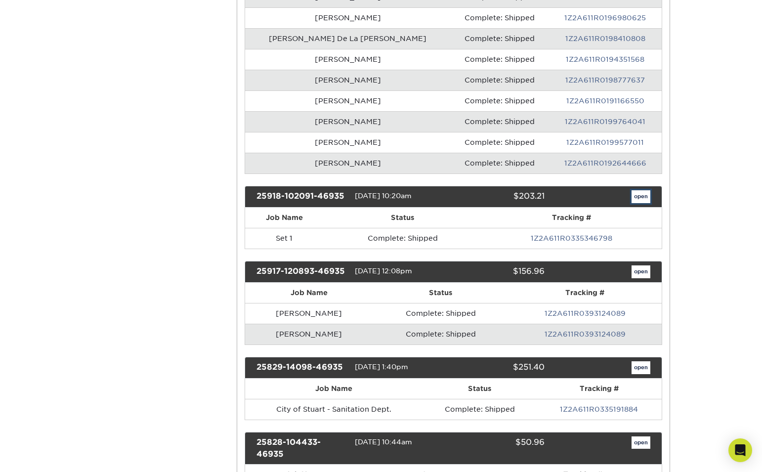
click at [638, 196] on link "open" at bounding box center [640, 196] width 19 height 13
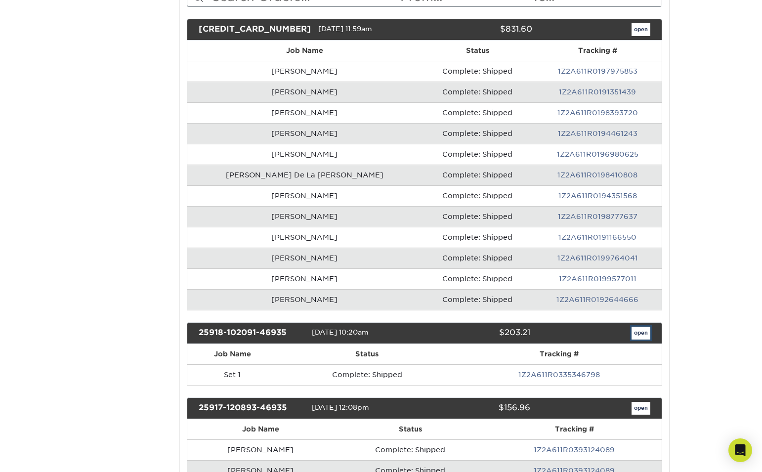
scroll to position [0, 0]
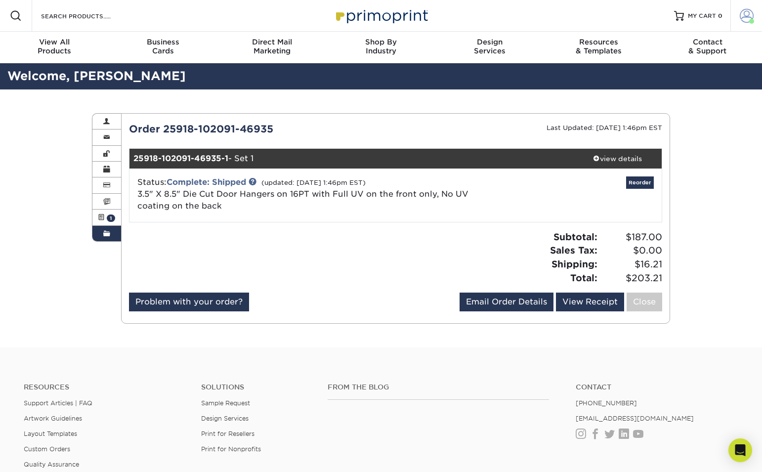
drag, startPoint x: 747, startPoint y: 10, endPoint x: 742, endPoint y: 12, distance: 5.8
click at [747, 10] on span at bounding box center [746, 16] width 14 height 14
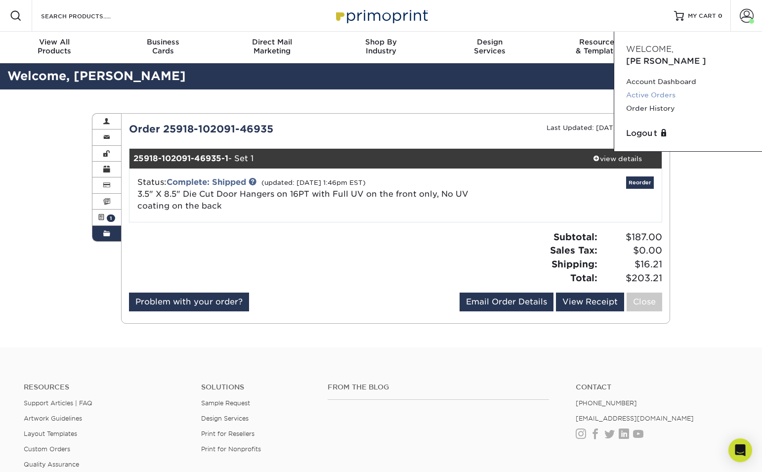
click at [665, 88] on link "Active Orders" at bounding box center [688, 94] width 124 height 13
click at [110, 215] on span "1" at bounding box center [111, 217] width 8 height 7
